Goal: Task Accomplishment & Management: Complete application form

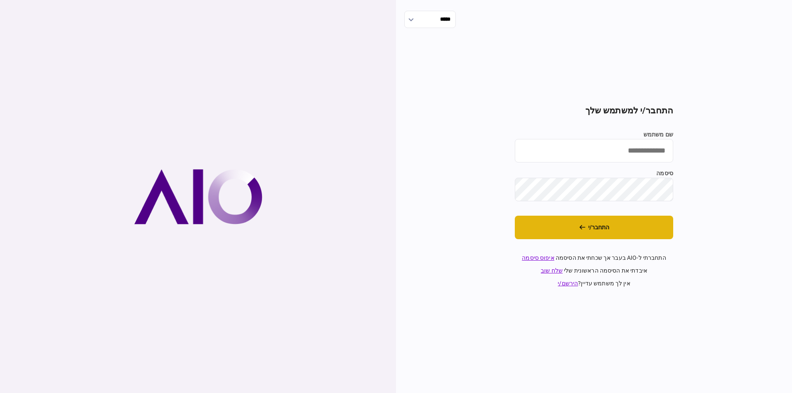
click at [617, 222] on button "התחבר/י" at bounding box center [594, 228] width 158 height 24
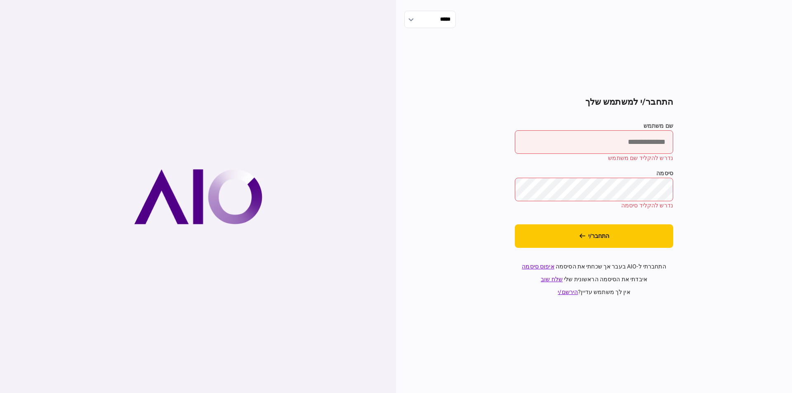
click at [606, 142] on input "שם משתמש" at bounding box center [594, 142] width 158 height 24
type input "*********"
click at [618, 234] on button "התחבר/י" at bounding box center [594, 236] width 158 height 24
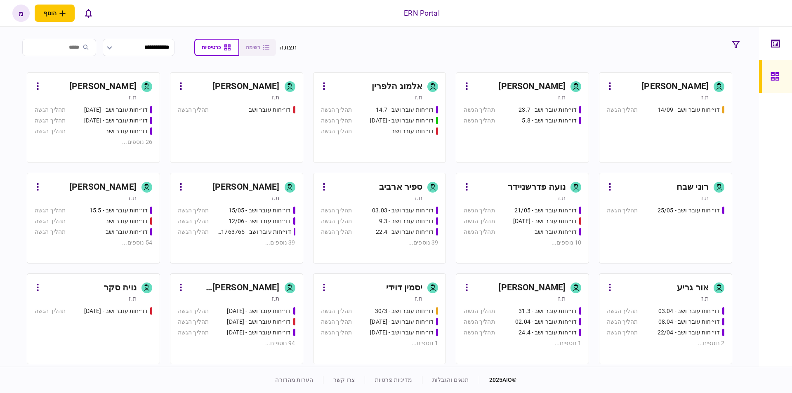
click at [536, 85] on div "[PERSON_NAME]" at bounding box center [531, 86] width 67 height 13
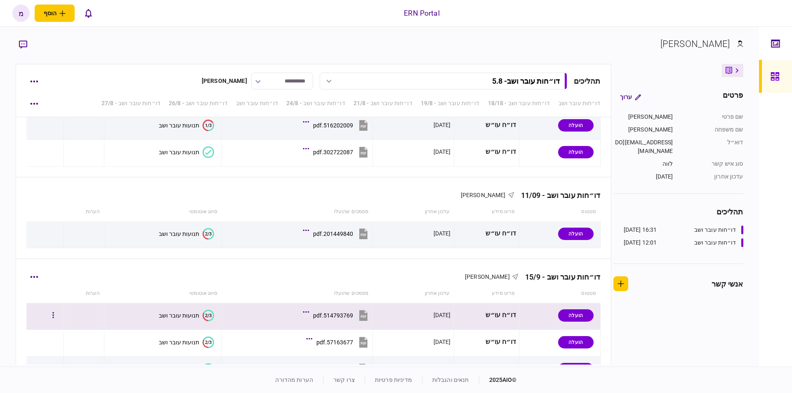
scroll to position [1333, 0]
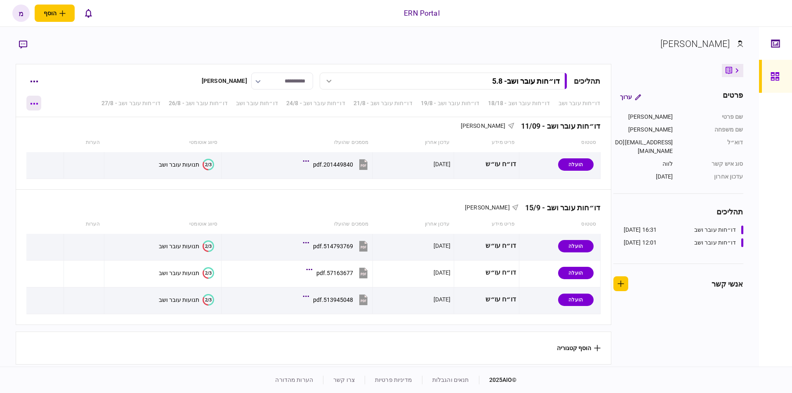
click at [33, 100] on button "button" at bounding box center [33, 103] width 15 height 15
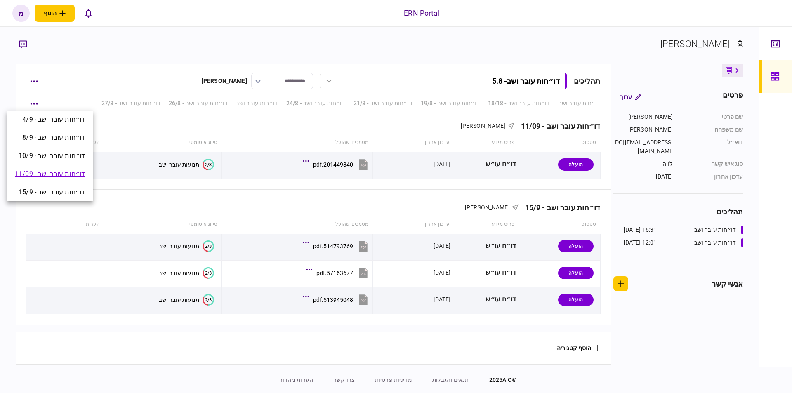
click at [38, 77] on div at bounding box center [396, 196] width 792 height 393
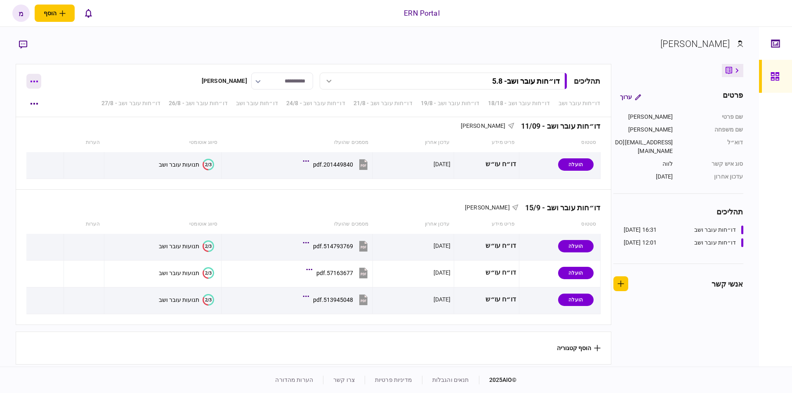
click at [33, 79] on button "button" at bounding box center [33, 81] width 15 height 15
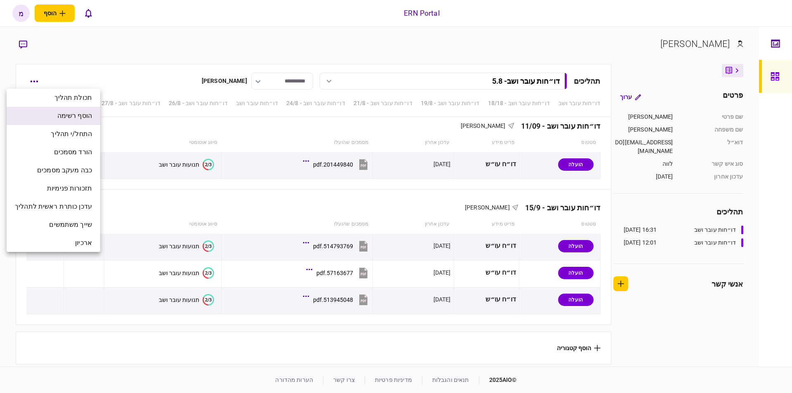
click at [60, 116] on span "הוסף רשימה" at bounding box center [74, 116] width 35 height 10
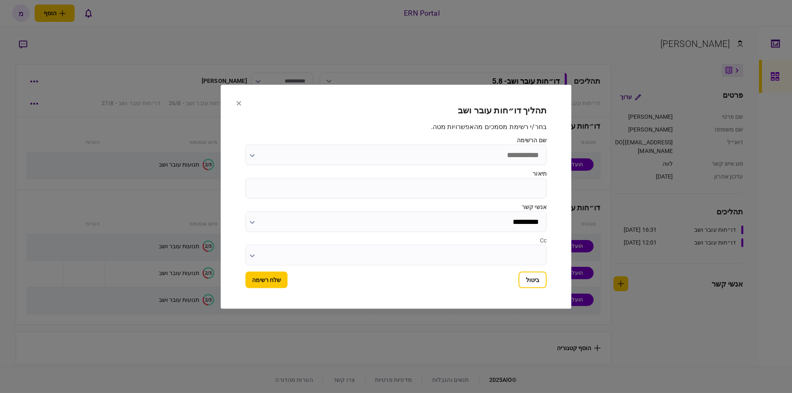
click at [467, 160] on input "שם הרשימה" at bounding box center [395, 154] width 301 height 21
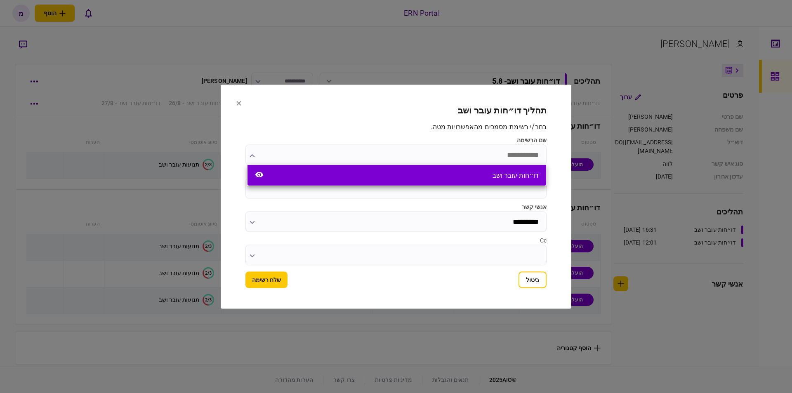
click at [385, 167] on div "דו״חות עובר ושב" at bounding box center [396, 175] width 299 height 21
type input "**********"
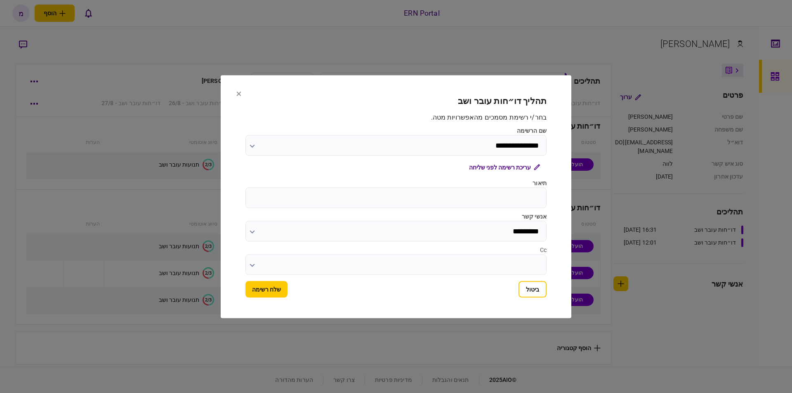
click at [453, 190] on input "תיאור" at bounding box center [395, 197] width 301 height 21
type input "****"
click at [257, 292] on button "שלח רשימה" at bounding box center [266, 289] width 42 height 16
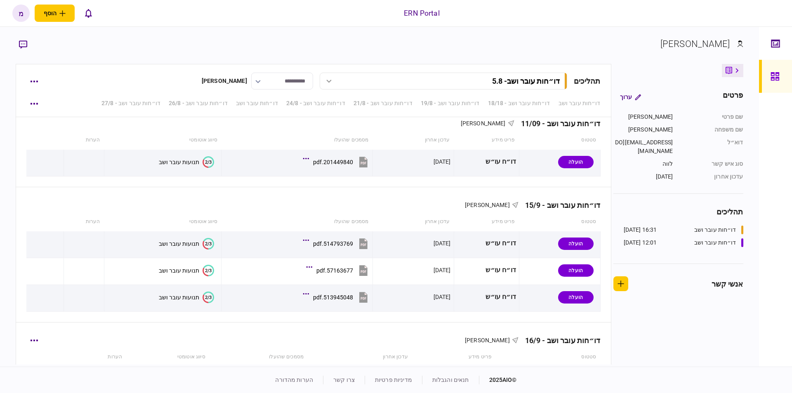
scroll to position [1415, 0]
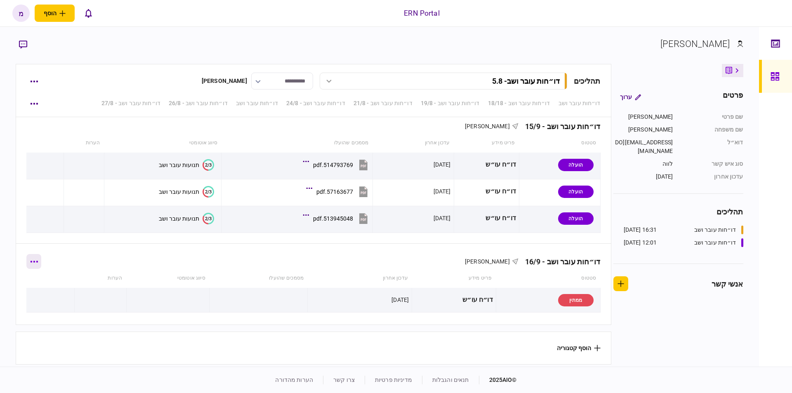
click at [36, 261] on icon "button" at bounding box center [34, 262] width 8 height 2
click at [110, 321] on div at bounding box center [396, 196] width 792 height 393
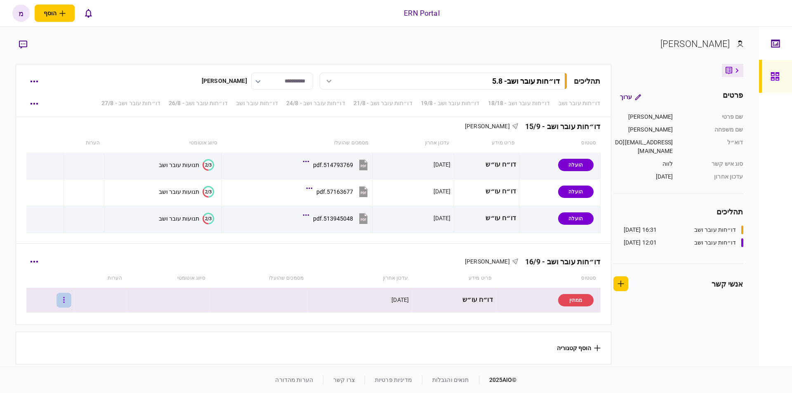
click at [69, 295] on button "button" at bounding box center [63, 300] width 15 height 15
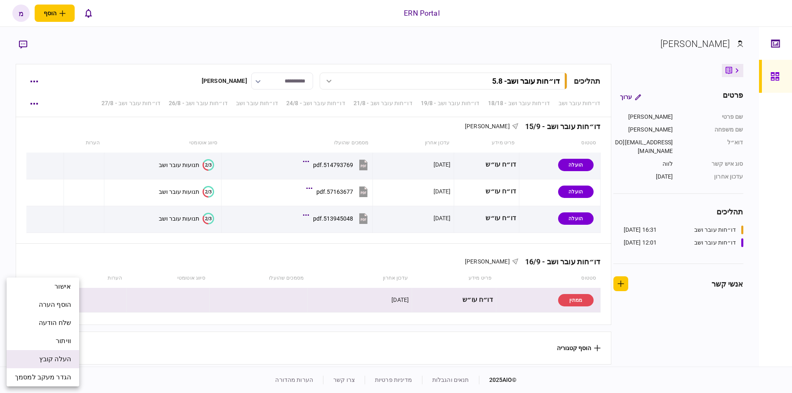
click at [53, 356] on span "העלה קובץ" at bounding box center [55, 359] width 32 height 10
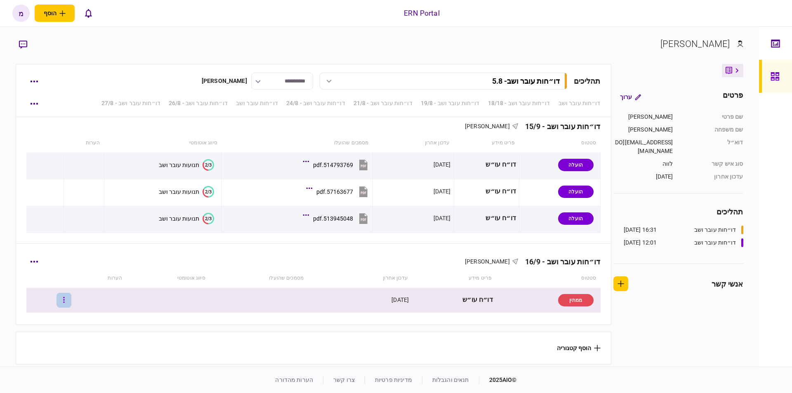
click at [68, 296] on button "button" at bounding box center [63, 300] width 15 height 15
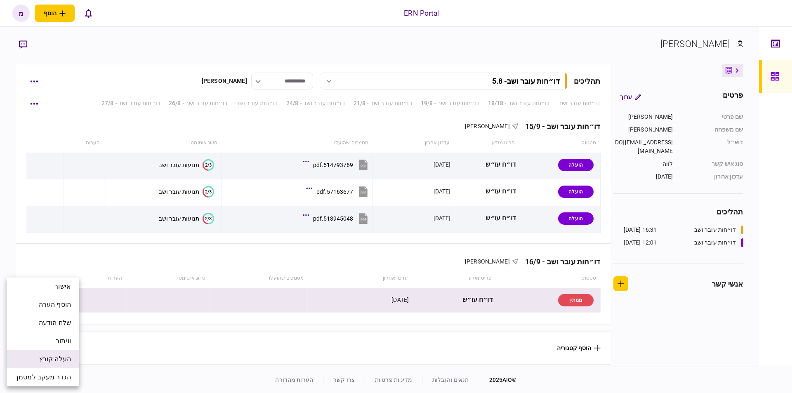
click at [54, 357] on span "העלה קובץ" at bounding box center [55, 359] width 32 height 10
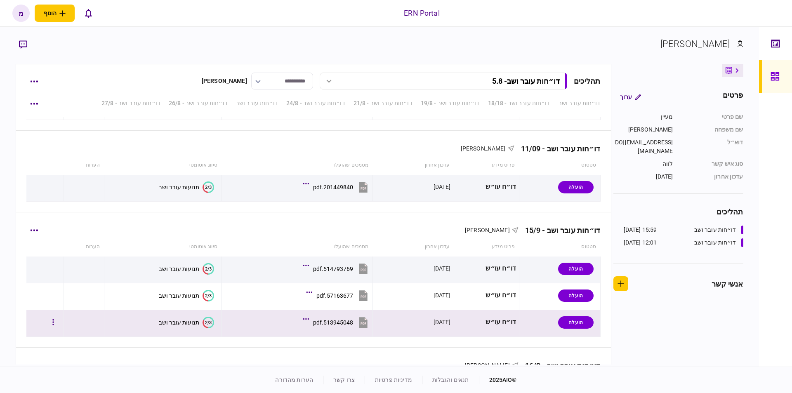
scroll to position [1415, 0]
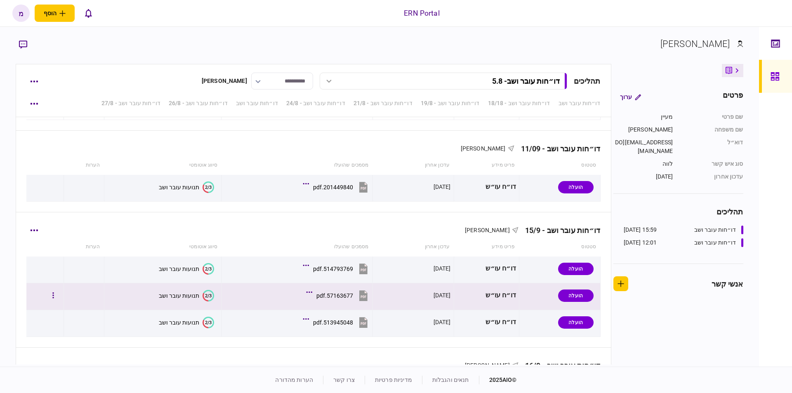
scroll to position [1415, 0]
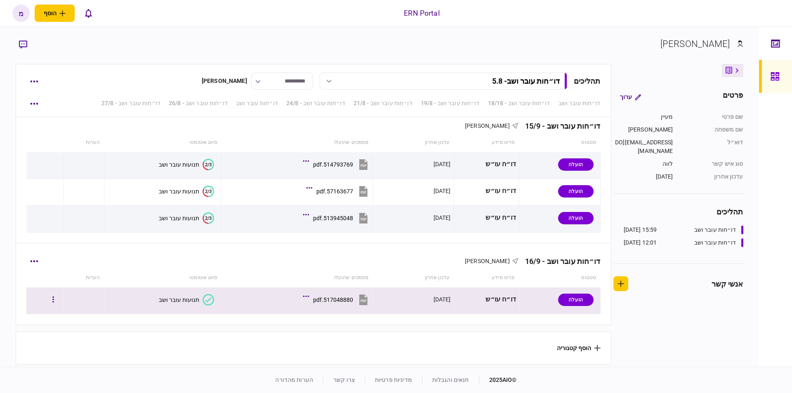
click at [206, 296] on icon at bounding box center [208, 300] width 12 height 12
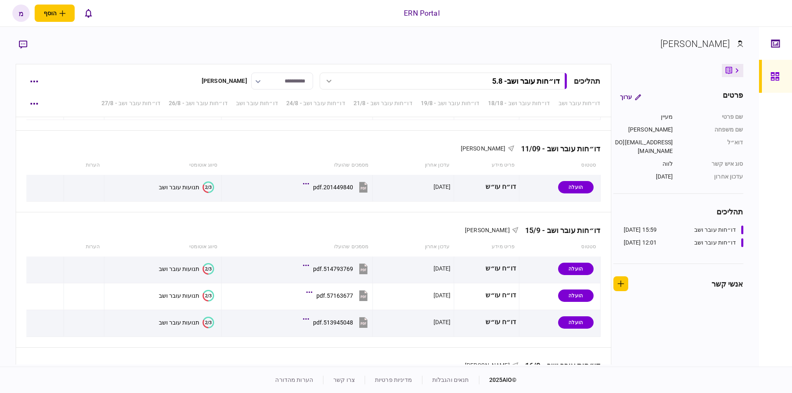
scroll to position [1415, 0]
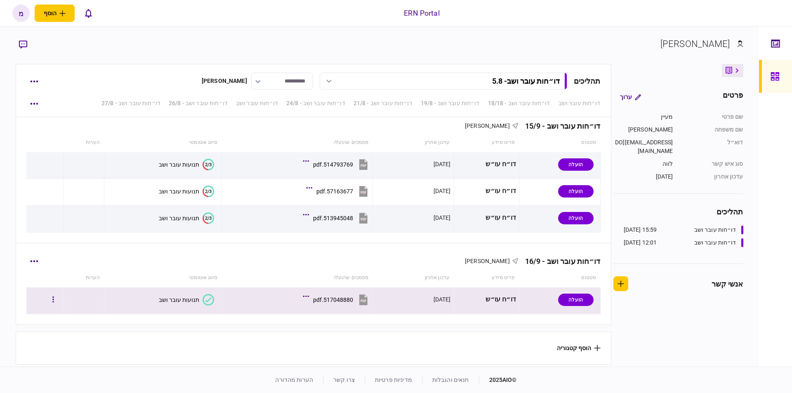
click at [210, 294] on icon at bounding box center [208, 300] width 12 height 12
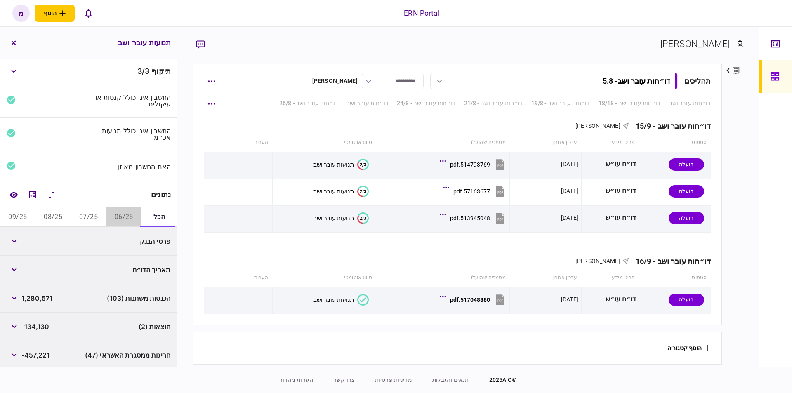
click at [122, 219] on button "06/25" at bounding box center [123, 217] width 35 height 20
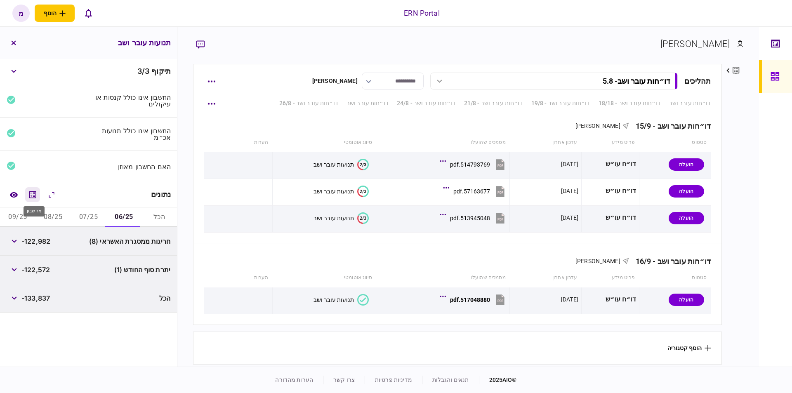
click at [31, 193] on icon "מחשבון" at bounding box center [32, 194] width 7 height 7
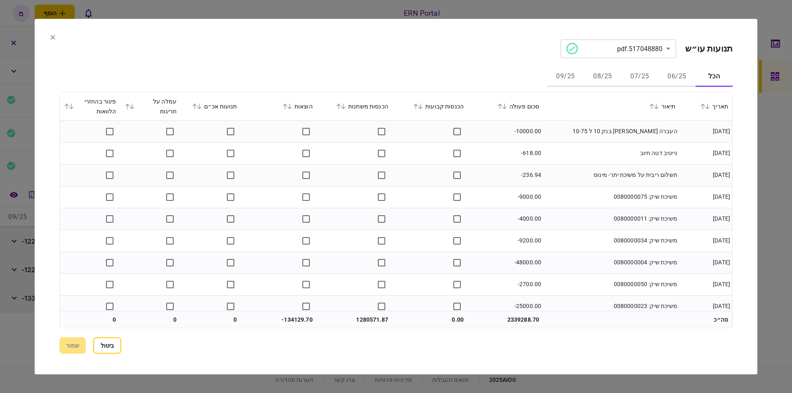
click at [672, 78] on button "06/25" at bounding box center [676, 77] width 37 height 20
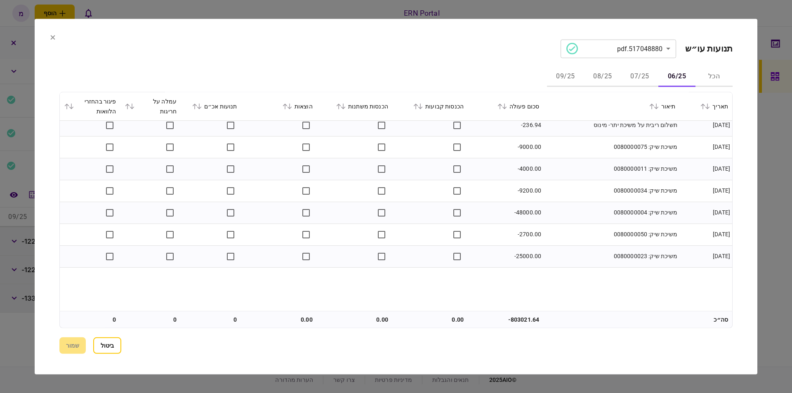
scroll to position [0, 0]
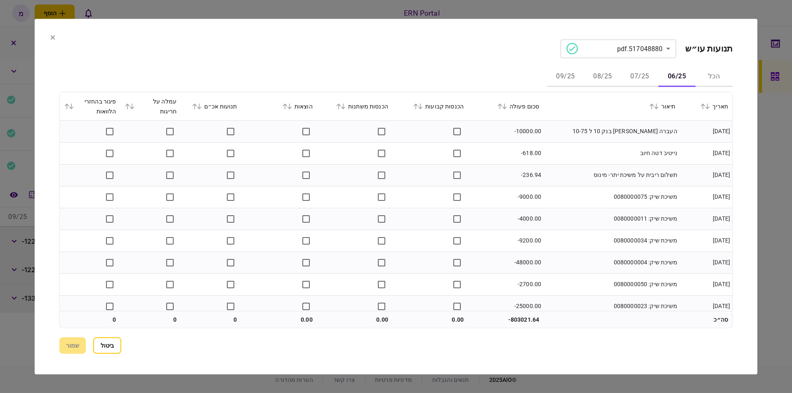
click at [635, 73] on button "07/25" at bounding box center [639, 77] width 37 height 20
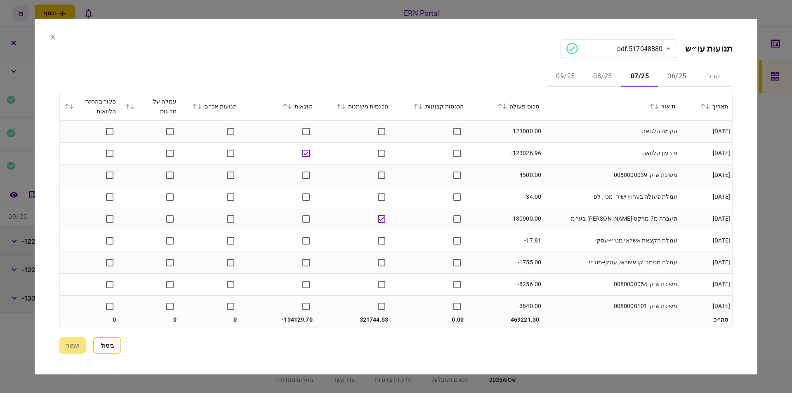
click at [526, 128] on td "123000.00" at bounding box center [505, 131] width 75 height 22
click at [521, 129] on td "123000.00" at bounding box center [505, 131] width 75 height 22
click at [523, 152] on td "-123026.96" at bounding box center [505, 153] width 75 height 22
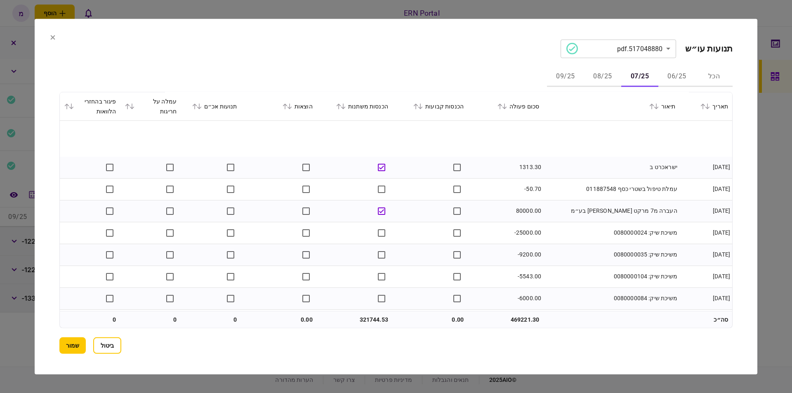
scroll to position [838, 0]
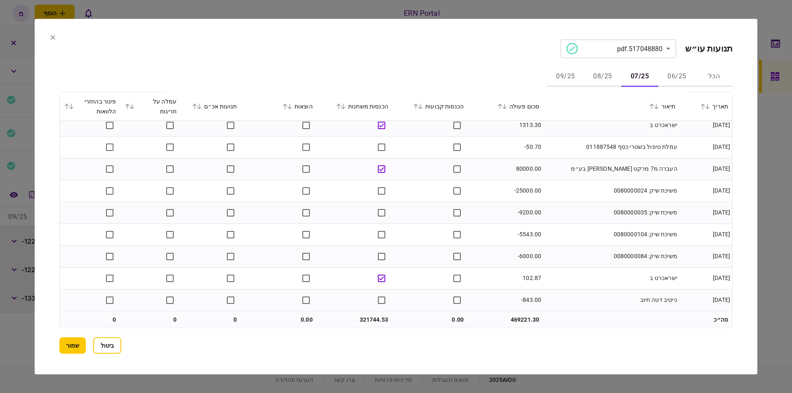
click at [373, 317] on td "321744.53" at bounding box center [354, 319] width 75 height 16
copy td "321744.53"
click at [82, 346] on button "שמור" at bounding box center [72, 345] width 26 height 16
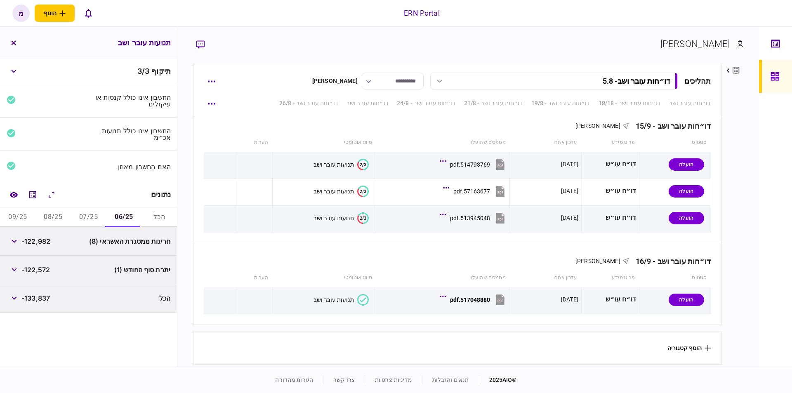
click at [78, 215] on button "07/25" at bounding box center [88, 217] width 35 height 20
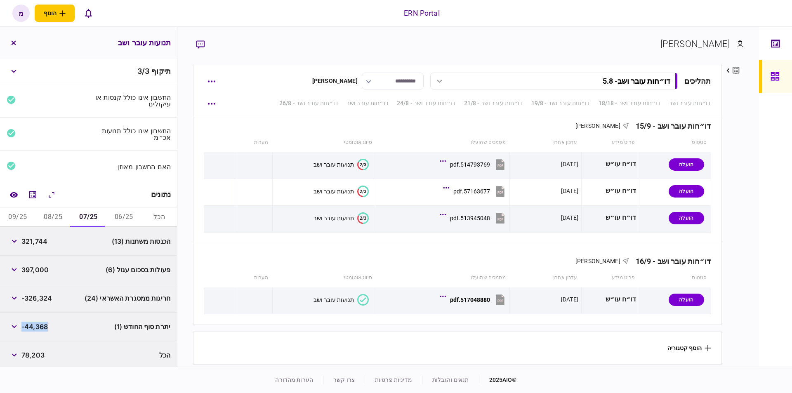
drag, startPoint x: 24, startPoint y: 325, endPoint x: 55, endPoint y: 327, distance: 31.4
click at [55, 327] on div "יתרת סוף החודש (1) -44,368" at bounding box center [88, 327] width 177 height 28
copy span "-44,368"
click at [45, 216] on button "08/25" at bounding box center [52, 217] width 35 height 20
click at [29, 196] on button "מחשבון" at bounding box center [32, 194] width 15 height 15
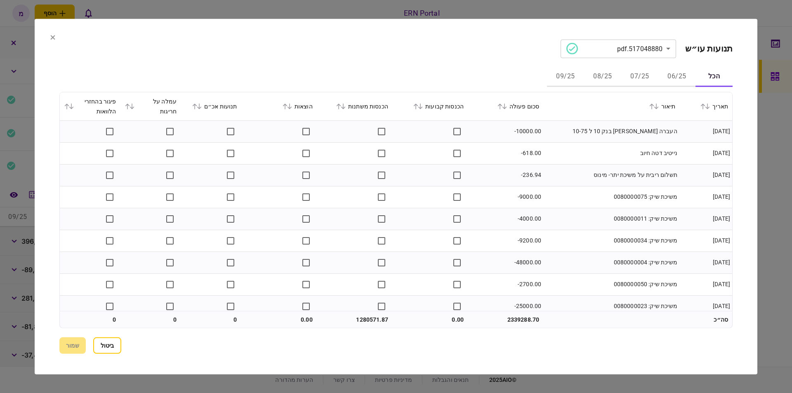
click at [606, 78] on button "08/25" at bounding box center [602, 77] width 37 height 20
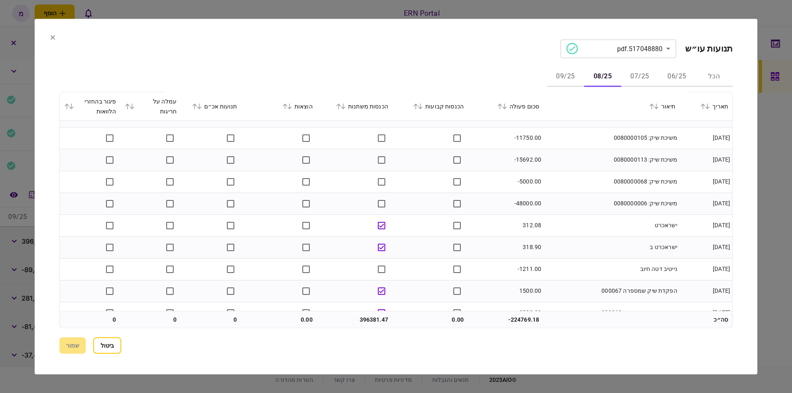
scroll to position [1624, 0]
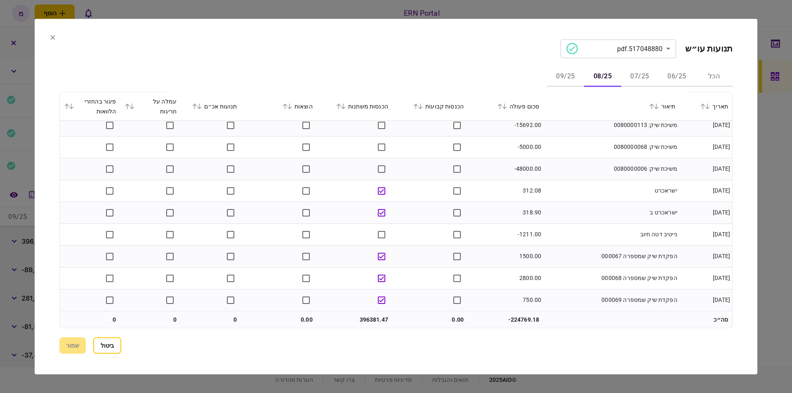
click at [376, 316] on td "396381.47" at bounding box center [354, 319] width 75 height 16
copy td "396381.47"
click at [51, 38] on icon at bounding box center [52, 37] width 5 height 5
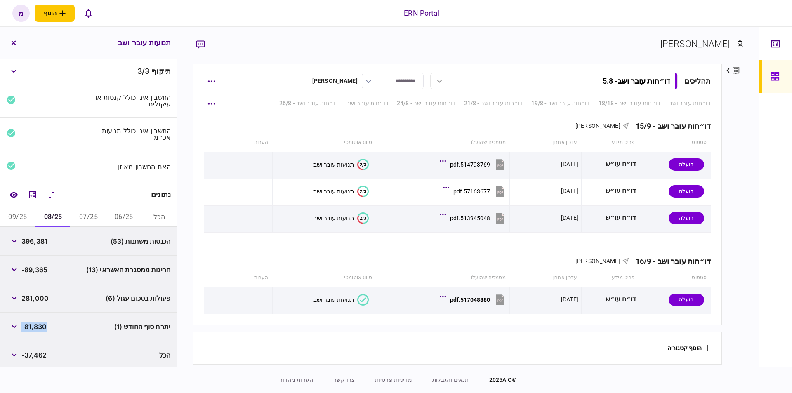
drag, startPoint x: 23, startPoint y: 323, endPoint x: 49, endPoint y: 323, distance: 26.4
click at [49, 323] on div "יתרת סוף החודש (1) -81,830" at bounding box center [88, 327] width 177 height 28
copy span "-81,830"
click at [24, 212] on button "09/25" at bounding box center [17, 217] width 35 height 20
click at [32, 198] on button "מחשבון" at bounding box center [32, 194] width 15 height 15
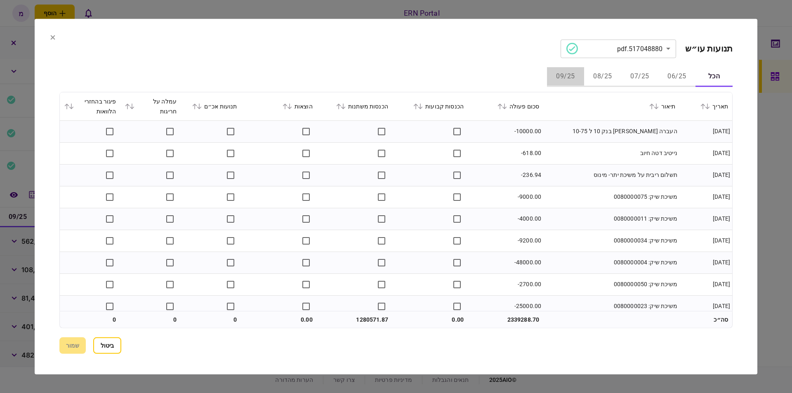
click at [570, 76] on button "09/25" at bounding box center [565, 77] width 37 height 20
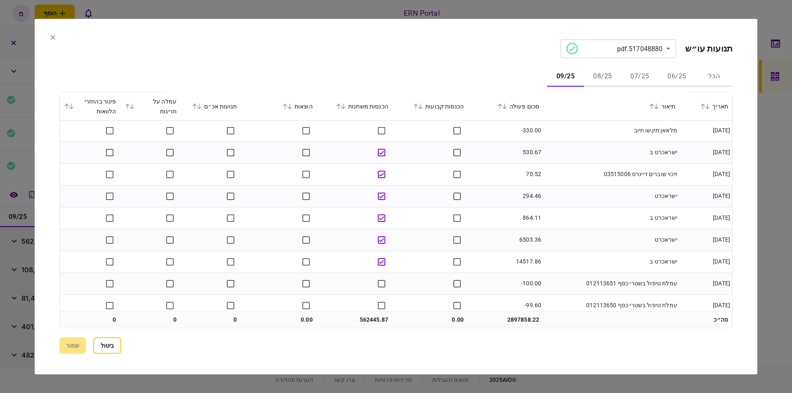
scroll to position [1034, 0]
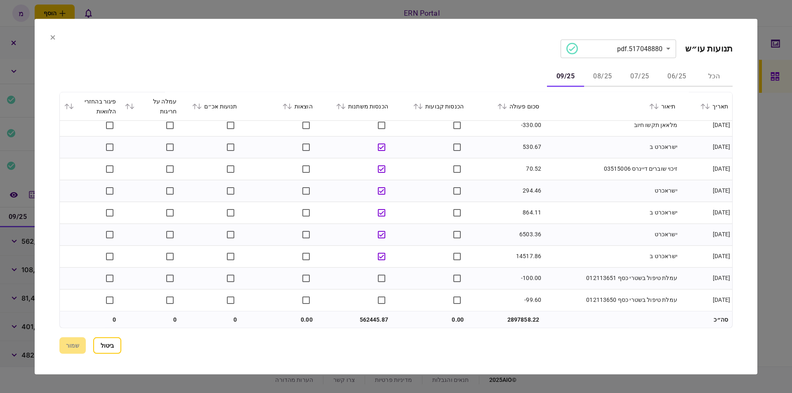
click at [373, 319] on td "562445.87" at bounding box center [354, 319] width 75 height 16
copy td "562445.87"
click at [51, 39] on icon at bounding box center [53, 37] width 5 height 5
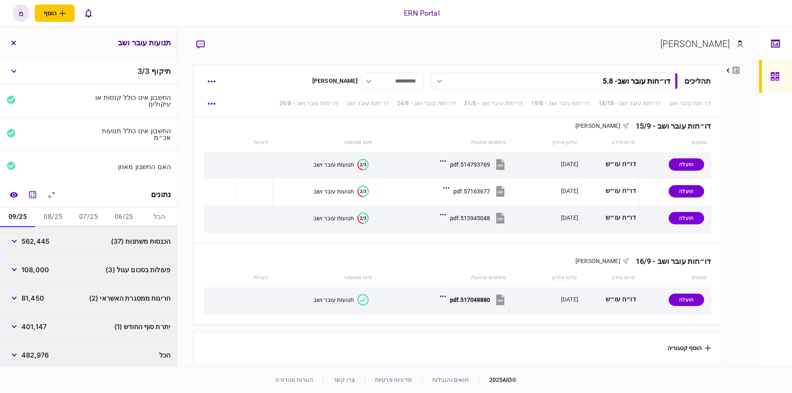
drag, startPoint x: 21, startPoint y: 323, endPoint x: 45, endPoint y: 323, distance: 23.9
click at [45, 323] on div "401,147" at bounding box center [27, 326] width 40 height 15
click at [38, 325] on span "401,147" at bounding box center [33, 327] width 25 height 10
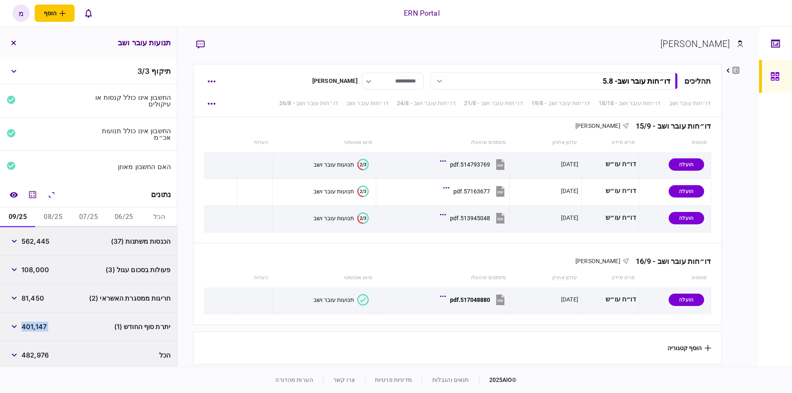
copy div "401,147"
click at [216, 262] on button "button" at bounding box center [211, 261] width 15 height 15
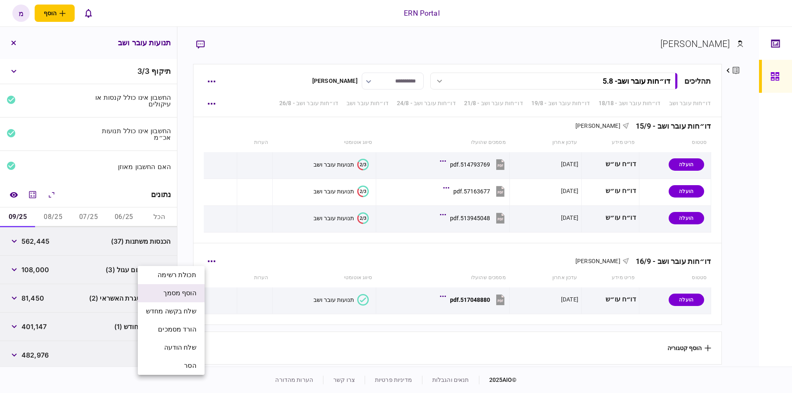
click at [181, 290] on span "הוסף מסמך" at bounding box center [179, 293] width 33 height 10
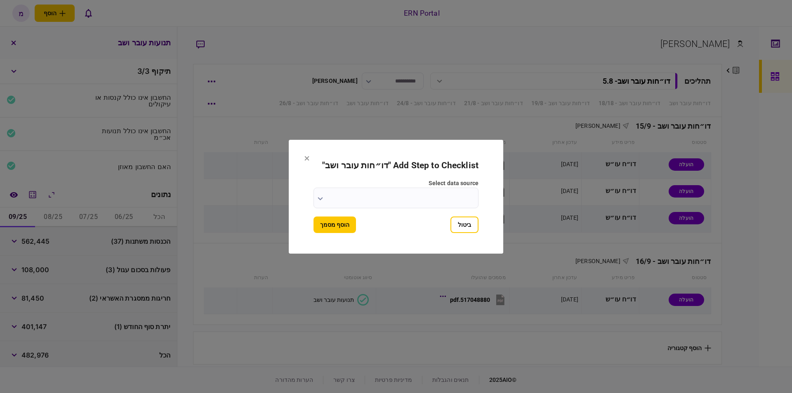
click at [346, 215] on form "Add Step to Checklist " דו״חות עובר ושב " select data source ביטול הוסף מסמך" at bounding box center [395, 196] width 165 height 73
drag, startPoint x: 436, startPoint y: 209, endPoint x: 429, endPoint y: 200, distance: 11.1
click at [435, 209] on form "Add Step to Checklist " דו״חות עובר ושב " select data source ביטול הוסף מסמך" at bounding box center [395, 196] width 165 height 73
click at [429, 200] on input "select data source" at bounding box center [395, 198] width 165 height 21
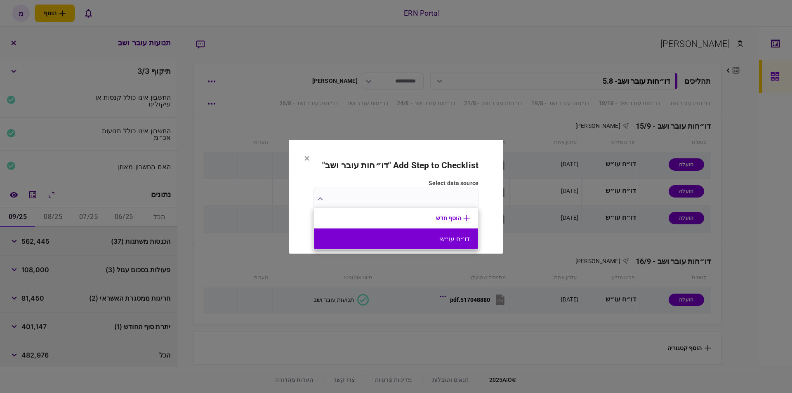
click at [410, 242] on button "דו״ח עו״ש" at bounding box center [396, 239] width 148 height 8
type input "*********"
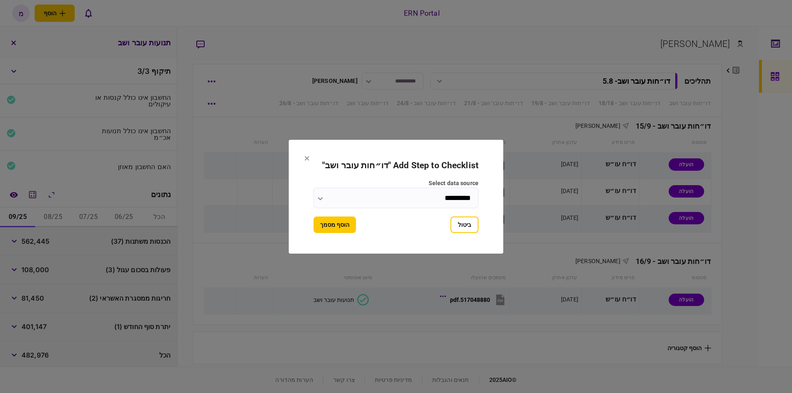
click at [313, 211] on section "Add Step to Checklist " דו״חות עובר ושב " select data source ********* ביטול הו…" at bounding box center [396, 197] width 214 height 114
click at [324, 221] on button "הוסף מסמך" at bounding box center [334, 224] width 42 height 16
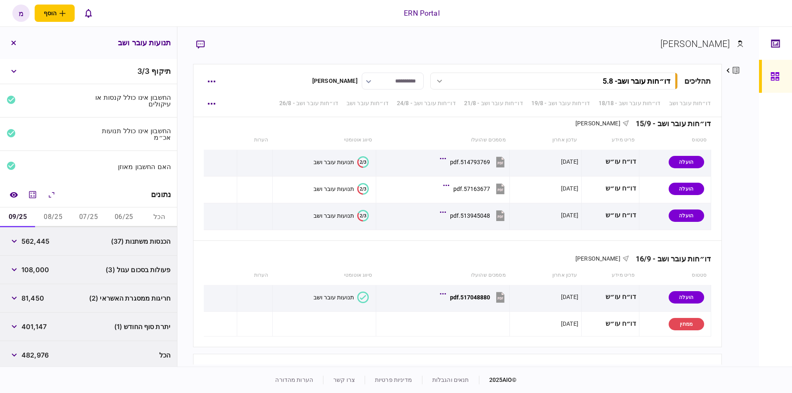
scroll to position [1440, 0]
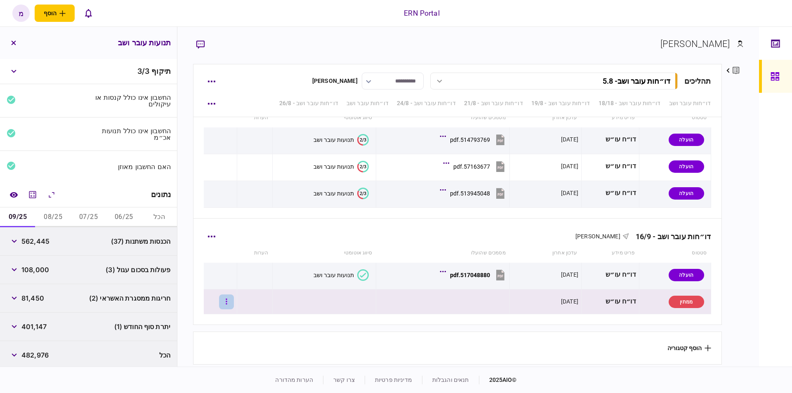
click at [234, 294] on button "button" at bounding box center [226, 301] width 15 height 15
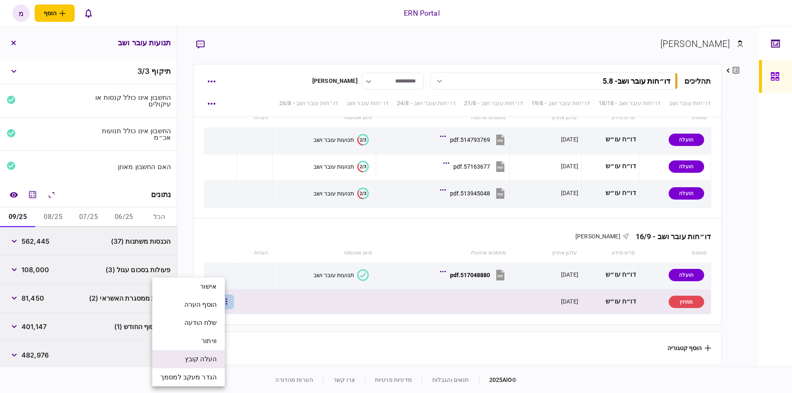
click at [193, 359] on span "העלה קובץ" at bounding box center [201, 359] width 32 height 10
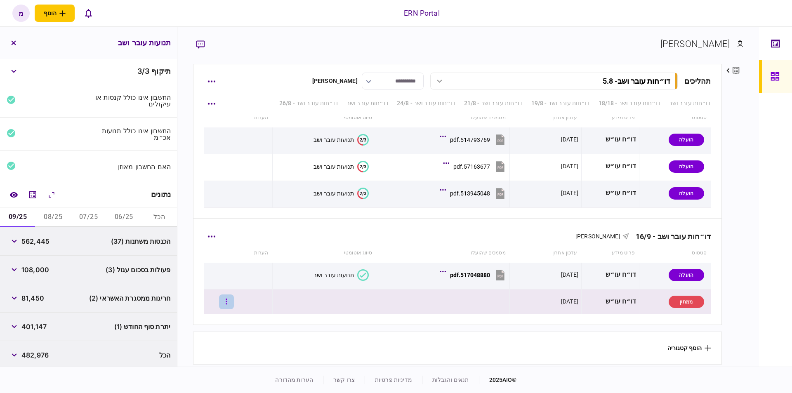
click at [229, 298] on button "button" at bounding box center [226, 301] width 15 height 15
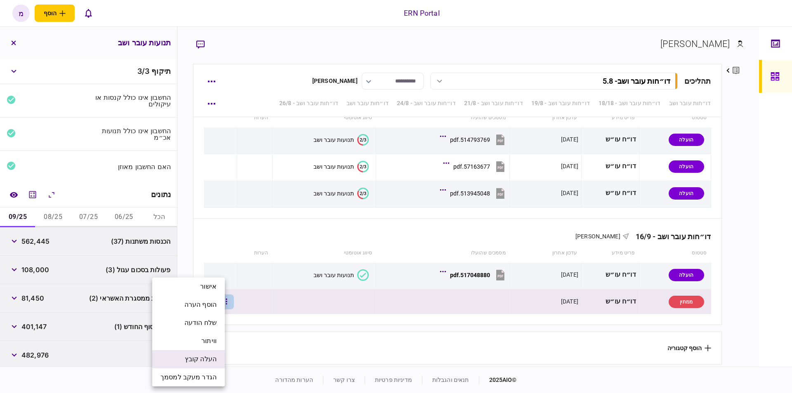
click at [199, 353] on li "העלה קובץ" at bounding box center [188, 359] width 73 height 18
